Goal: Information Seeking & Learning: Learn about a topic

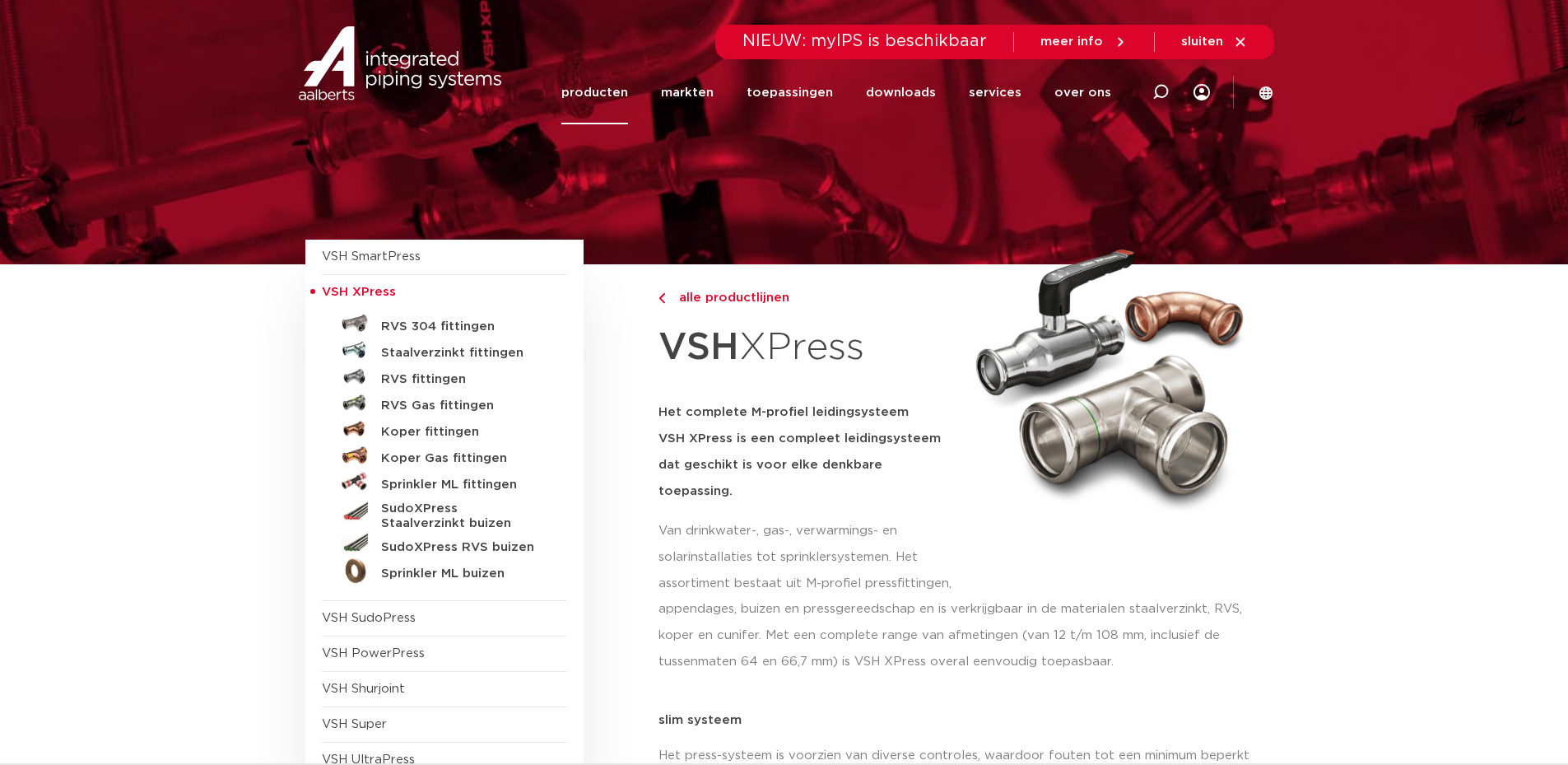
click at [628, 93] on link "producten" at bounding box center [595, 93] width 67 height 63
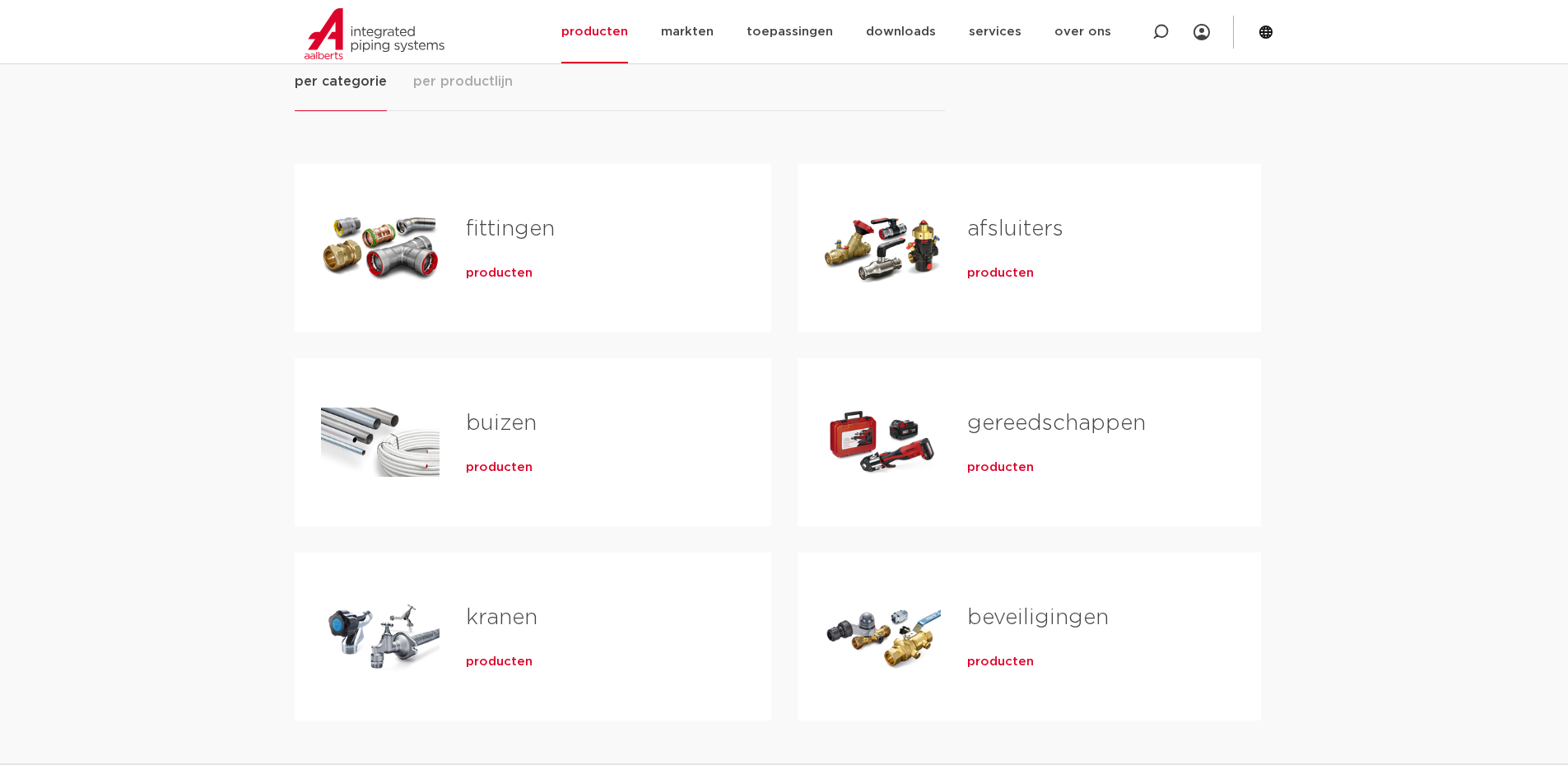
scroll to position [247, 0]
click at [402, 285] on div "Tabs. Open items met enter of spatie, sluit af met escape en navigeer met de pi…" at bounding box center [381, 248] width 119 height 115
click at [463, 266] on div "fittingen producten" at bounding box center [591, 248] width 305 height 115
click at [504, 275] on span "producten" at bounding box center [499, 274] width 67 height 16
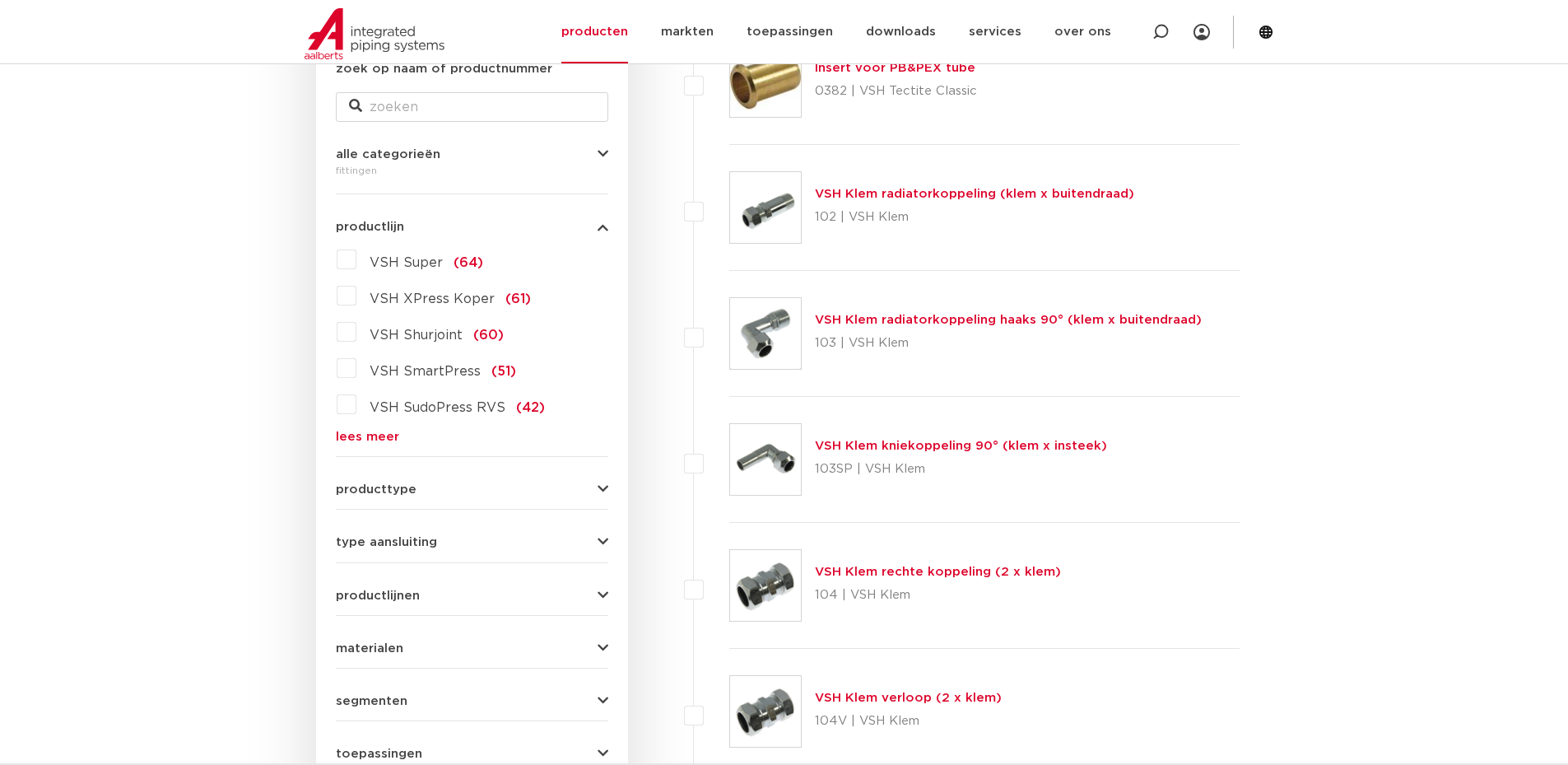
click at [356, 294] on label "VSH XPress Koper (61)" at bounding box center [444, 295] width 175 height 26
click at [0, 0] on input "VSH XPress Koper (61)" at bounding box center [0, 0] width 0 height 0
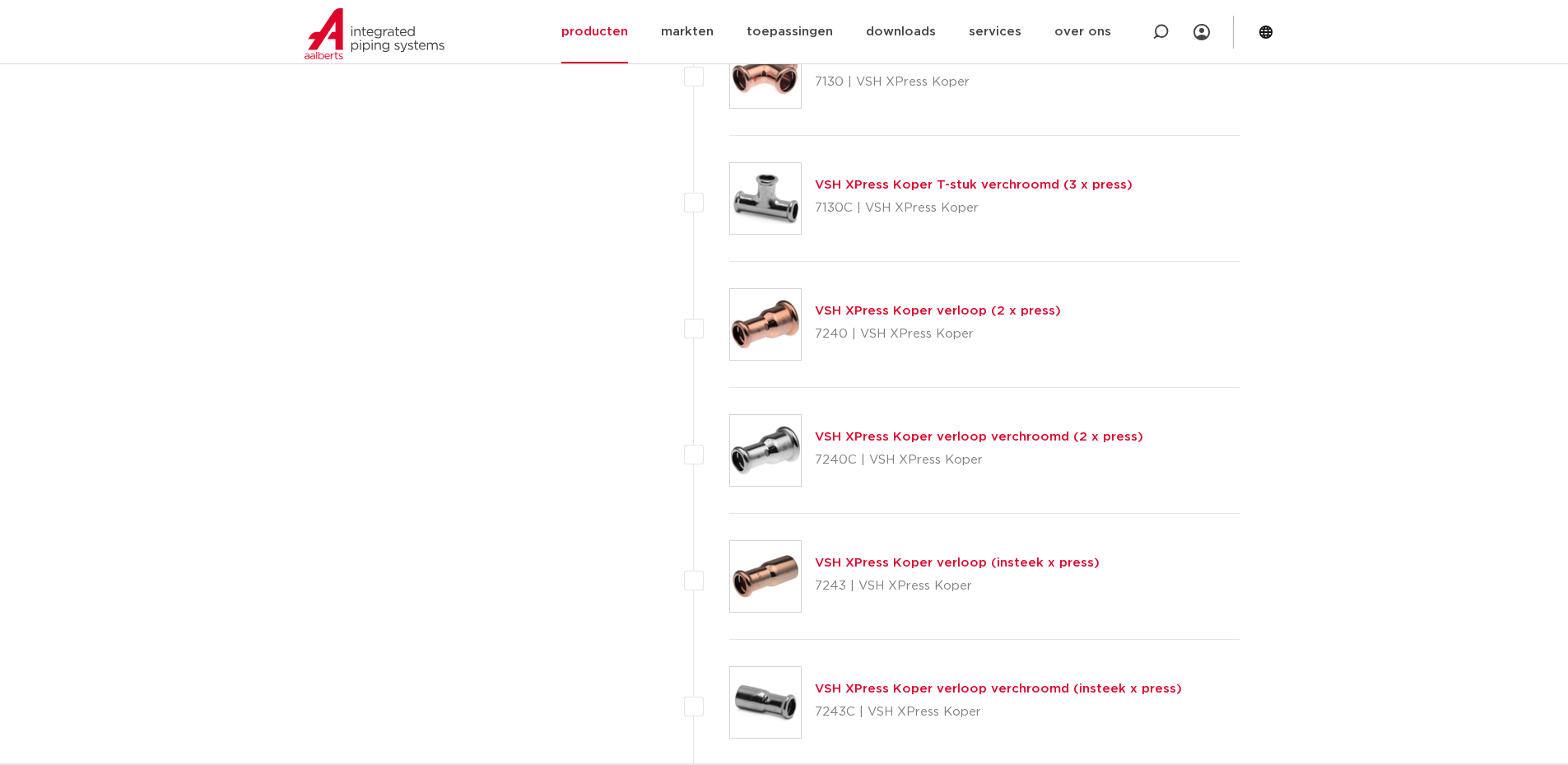
scroll to position [5845, 0]
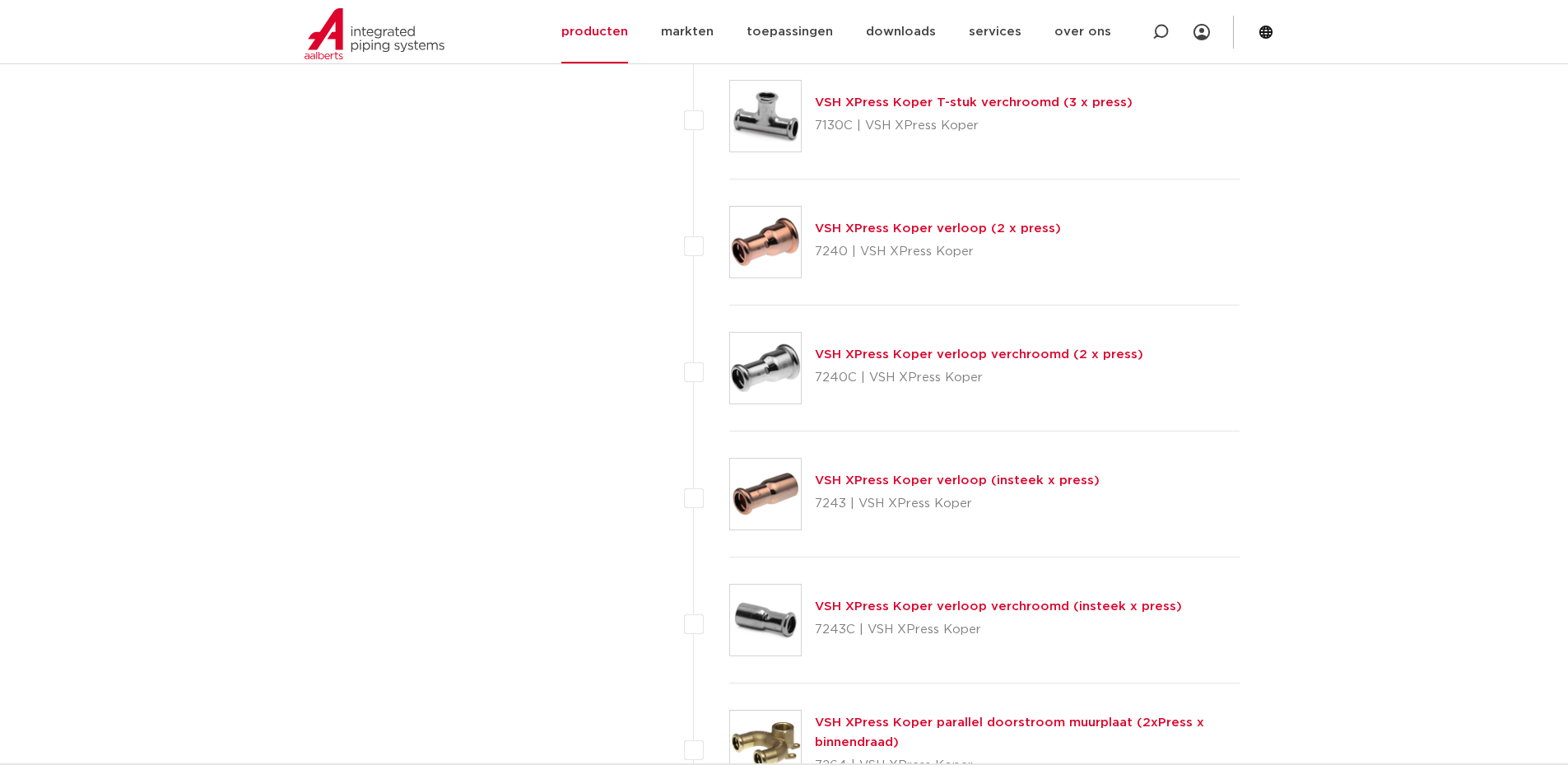
click at [778, 270] on img at bounding box center [765, 242] width 71 height 71
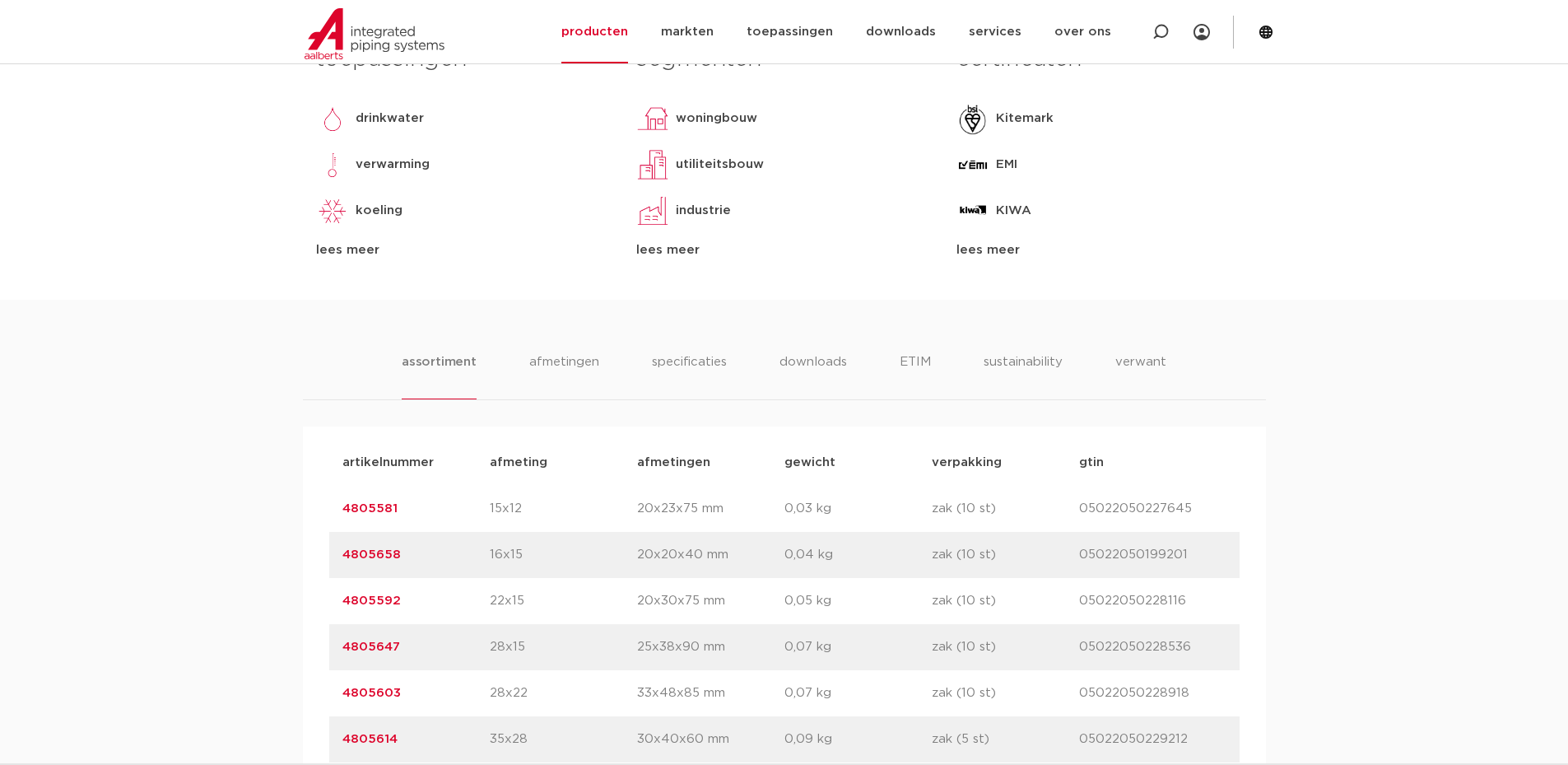
scroll to position [905, 0]
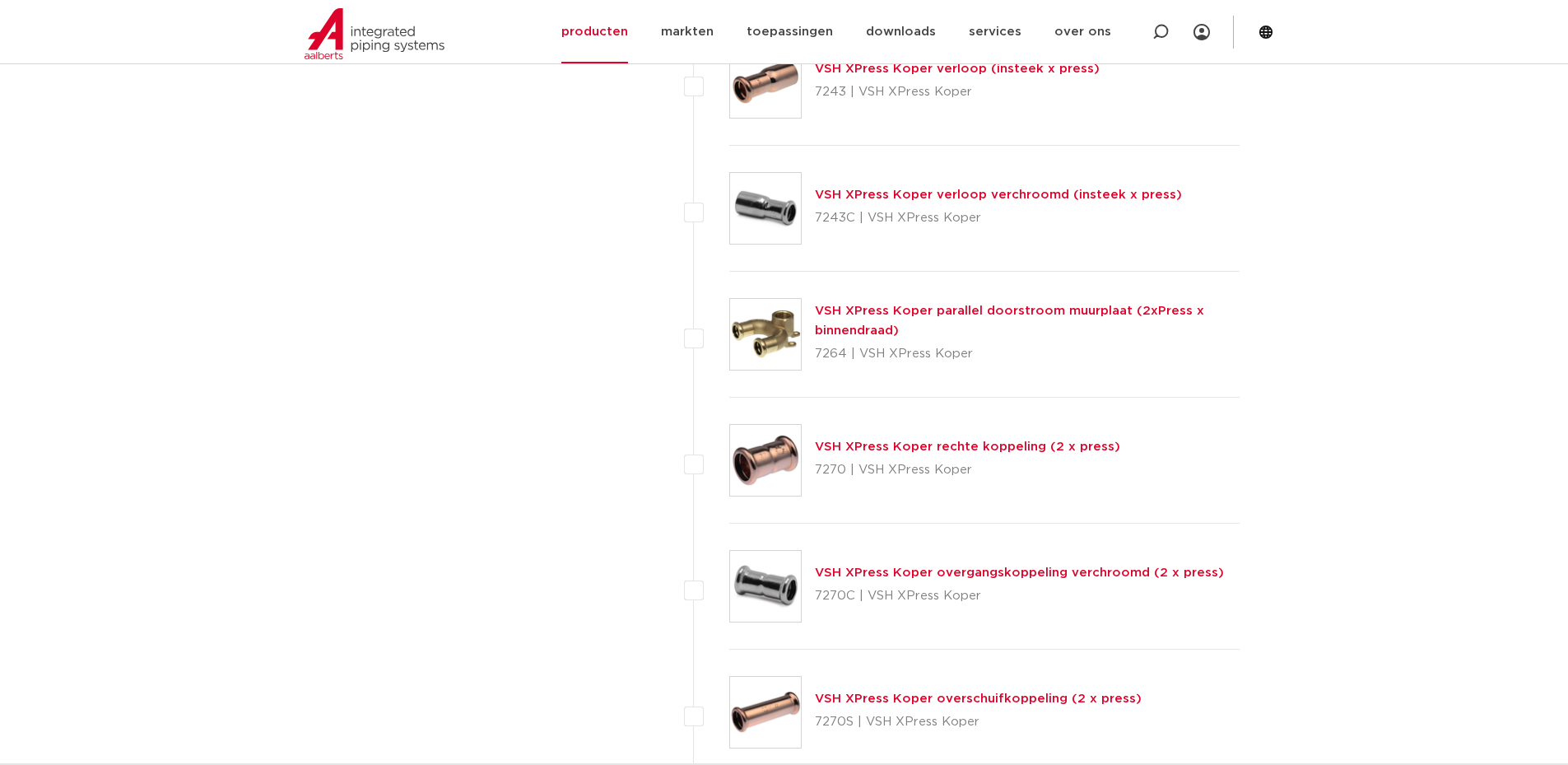
scroll to position [6503, 0]
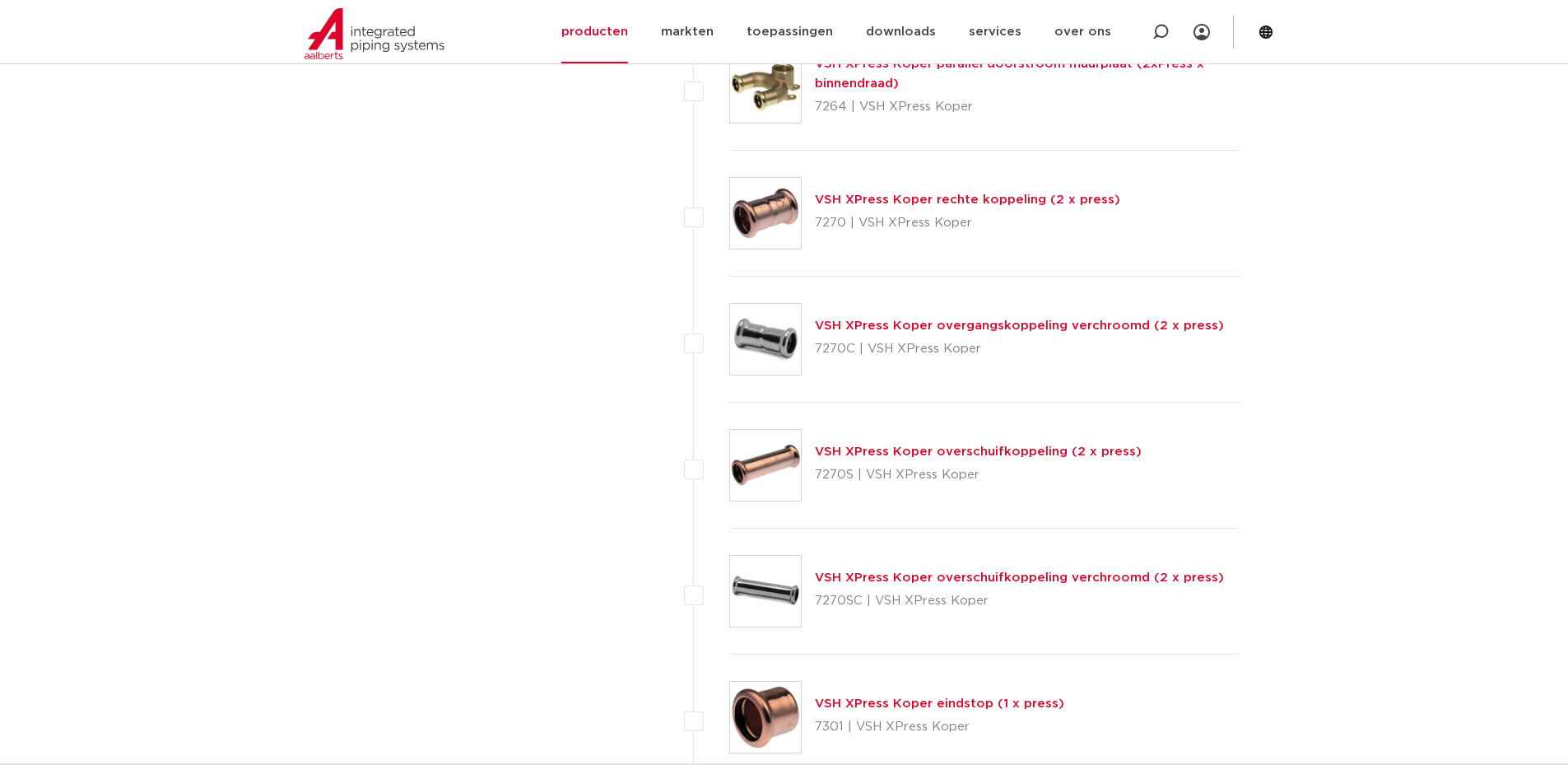
click at [782, 202] on img at bounding box center [765, 213] width 71 height 71
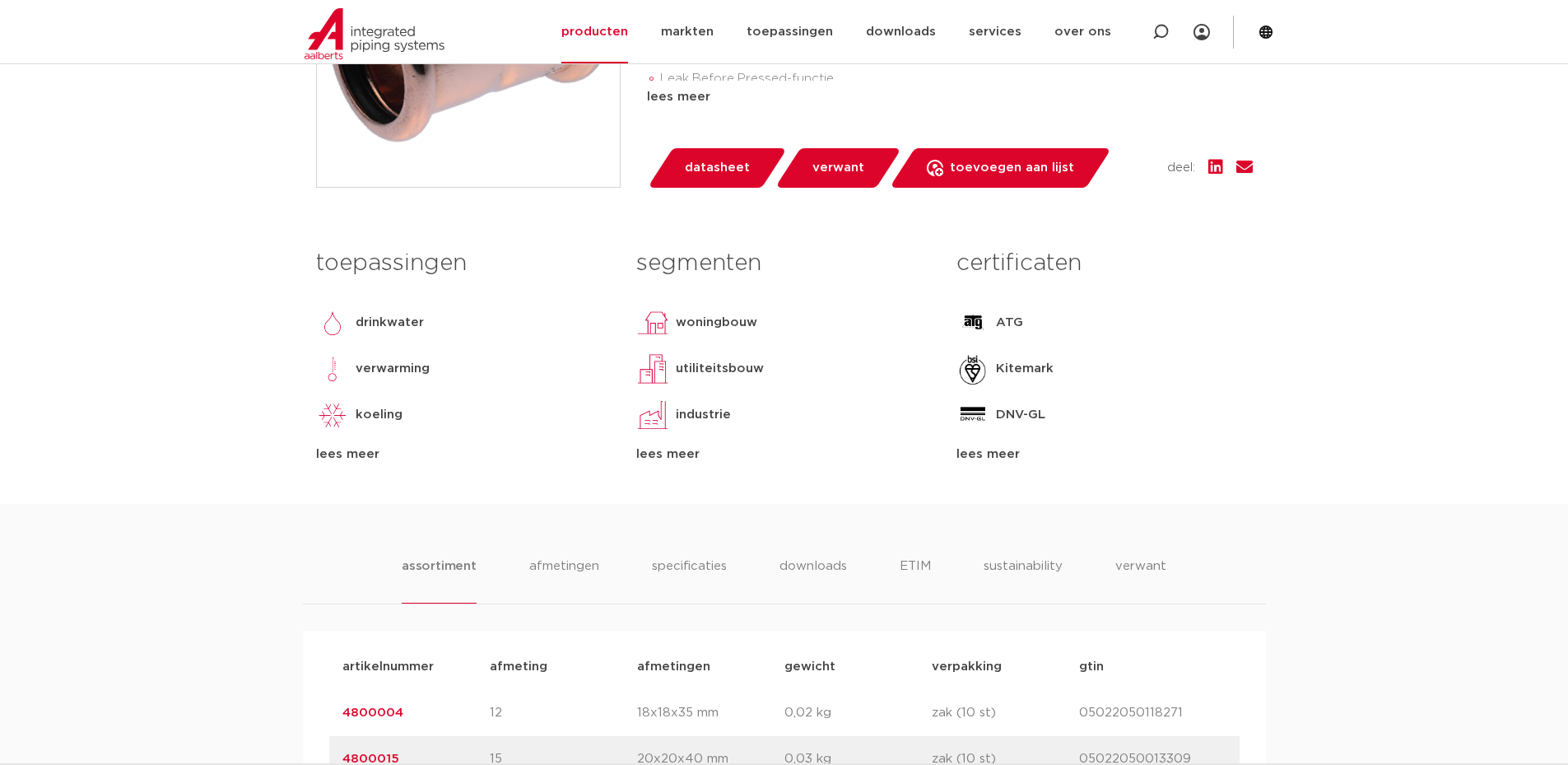
scroll to position [988, 0]
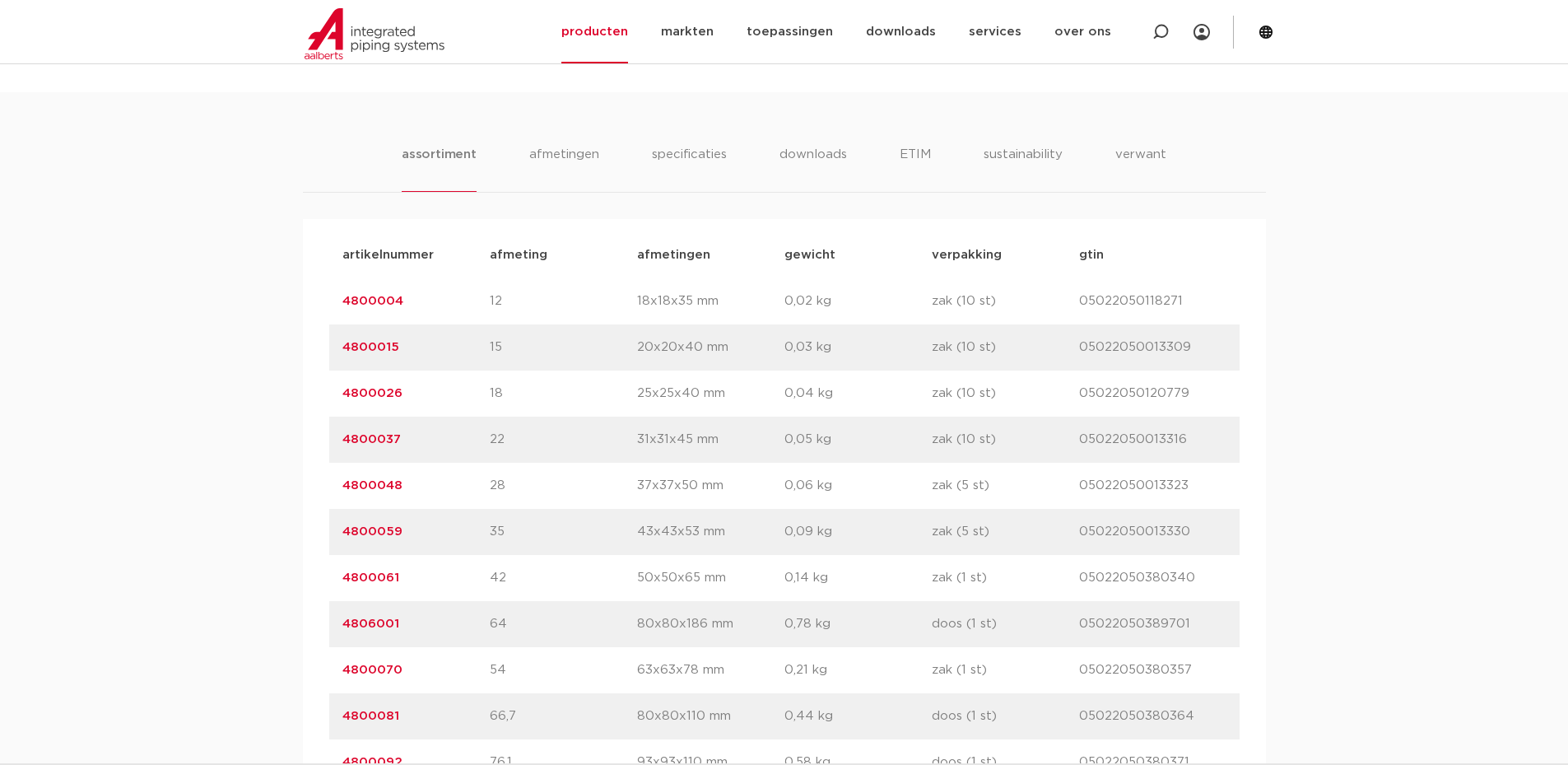
drag, startPoint x: 529, startPoint y: 302, endPoint x: 470, endPoint y: 303, distance: 59.0
click at [470, 303] on div "artikelnummer 4800004 afmeting 12 [GEOGRAPHIC_DATA] 18x18x35 mm gewicht 0,02 kg…" at bounding box center [784, 301] width 910 height 46
